Goal: Task Accomplishment & Management: Manage account settings

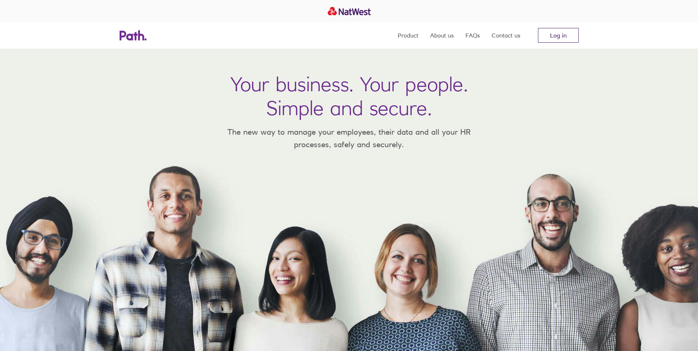
click at [559, 32] on link "Log in" at bounding box center [558, 35] width 41 height 15
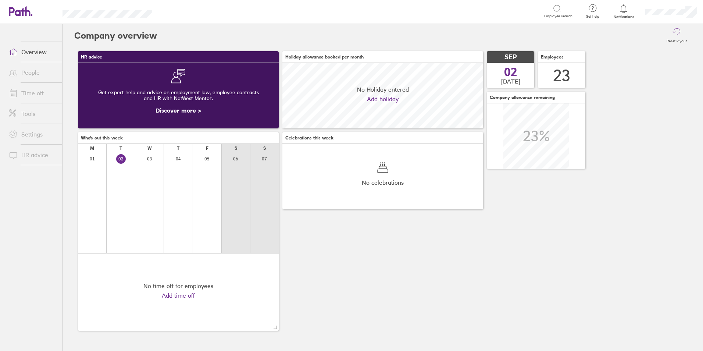
scroll to position [65, 201]
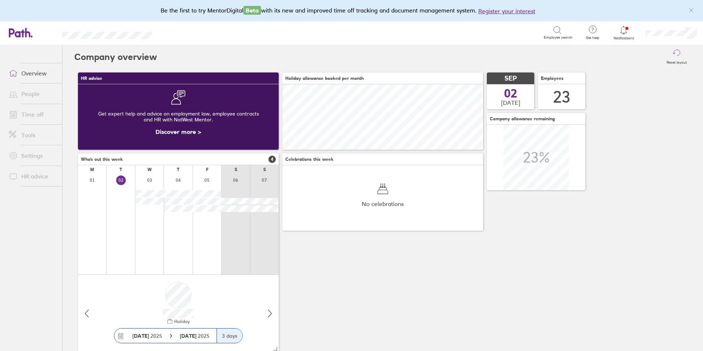
click at [42, 120] on link "Time off" at bounding box center [32, 114] width 59 height 15
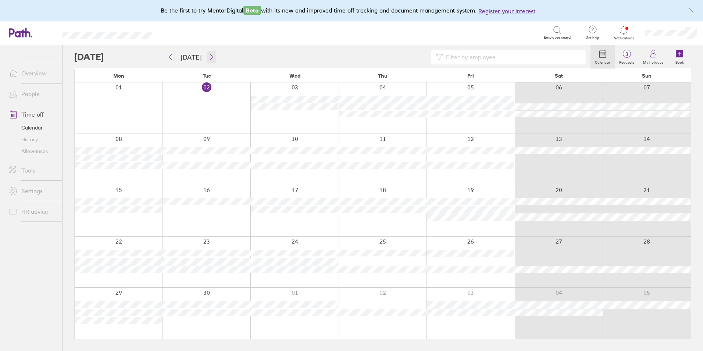
click at [212, 58] on button "button" at bounding box center [211, 57] width 9 height 12
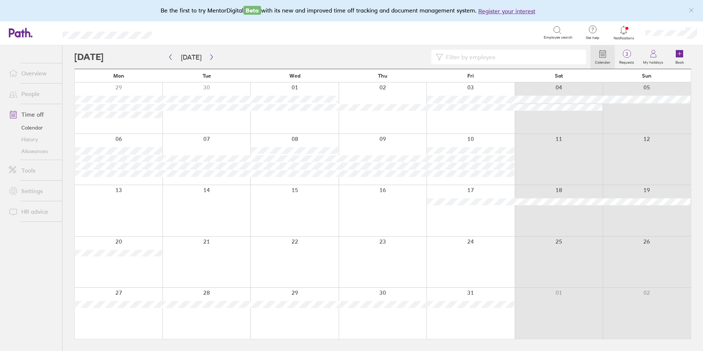
click at [35, 117] on link "Time off" at bounding box center [32, 114] width 59 height 15
